Goal: Task Accomplishment & Management: Manage account settings

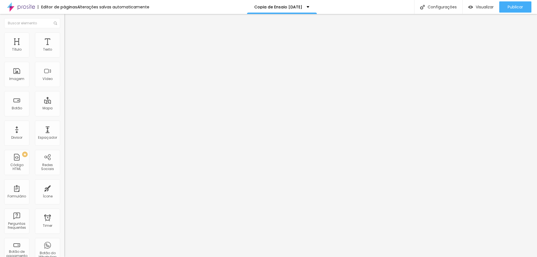
click at [64, 59] on span "Editar perguntas" at bounding box center [80, 57] width 32 height 5
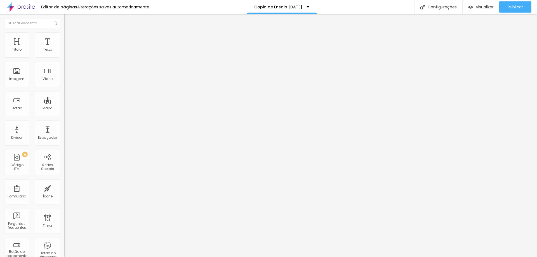
drag, startPoint x: 215, startPoint y: 91, endPoint x: 253, endPoint y: 93, distance: 37.2
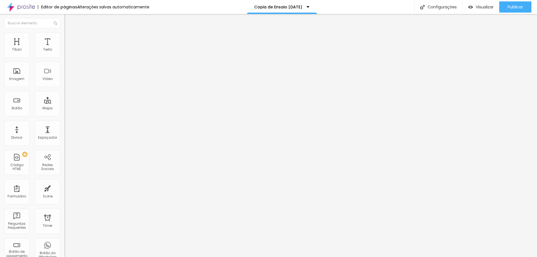
drag, startPoint x: 212, startPoint y: 145, endPoint x: 282, endPoint y: 140, distance: 70.4
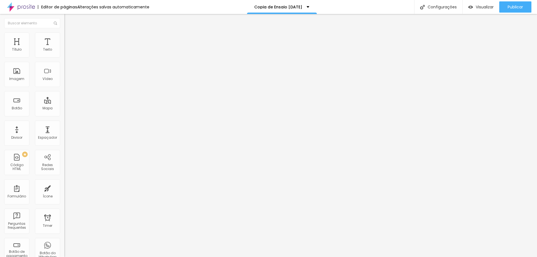
click at [509, 8] on span "Publicar" at bounding box center [515, 7] width 15 height 4
